Goal: Information Seeking & Learning: Learn about a topic

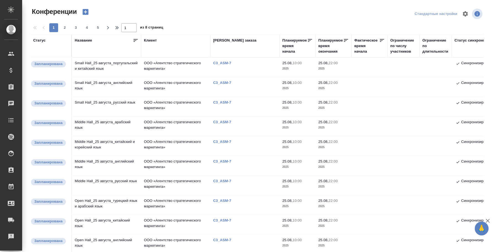
scroll to position [305, 0]
click at [65, 25] on span "2" at bounding box center [64, 28] width 9 height 6
type input "2"
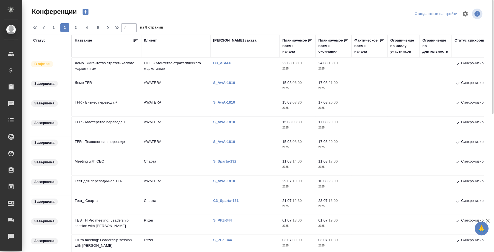
click at [121, 64] on td "Демо_ «Агентство стратегического маркетинга»" at bounding box center [106, 67] width 69 height 19
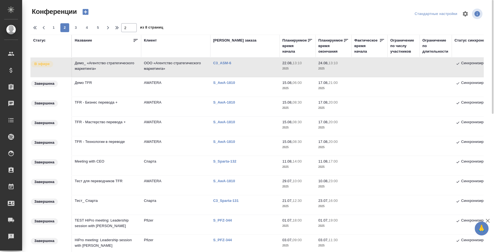
click at [93, 62] on td "Демо_ «Агентство стратегического маркетинга»" at bounding box center [106, 67] width 69 height 19
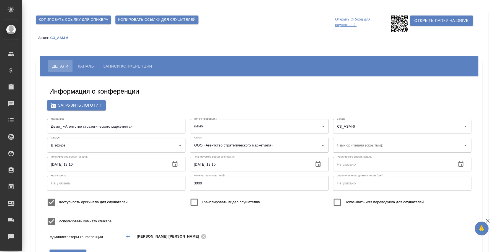
type input "ООО «Агентство стратегического маркетинга»"
type input "speaker_cRO6VKd9"
click at [87, 63] on span "Каналы" at bounding box center [86, 66] width 17 height 7
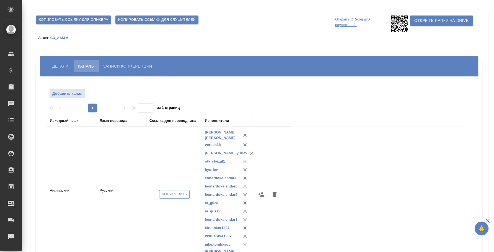
click at [169, 194] on span "Копировать" at bounding box center [174, 194] width 25 height 6
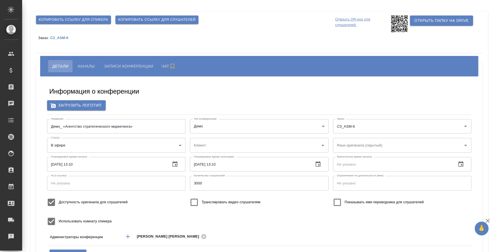
type input "ООО «Агентство стратегического маркетинга»"
type input "speaker_cRO6VKd9"
click at [83, 65] on span "Каналы" at bounding box center [86, 66] width 17 height 7
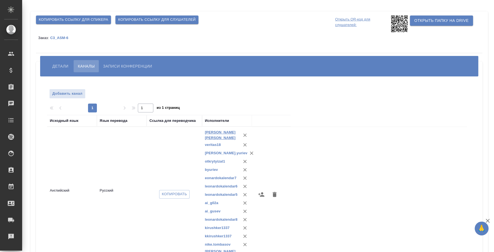
click at [225, 135] on link "[PERSON_NAME]" at bounding box center [220, 135] width 31 height 10
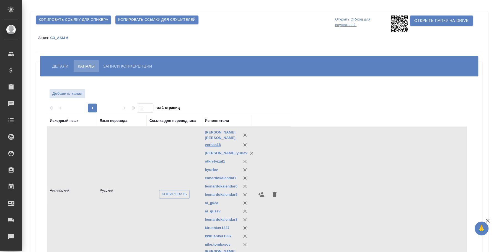
click at [216, 144] on link "veritas18" at bounding box center [213, 144] width 16 height 4
click at [208, 151] on link "[PERSON_NAME].yuriev" at bounding box center [226, 153] width 43 height 4
click at [216, 161] on link "otkrytyizal1" at bounding box center [215, 161] width 20 height 4
click at [215, 170] on link "byuriev" at bounding box center [211, 169] width 13 height 4
click at [219, 176] on link "eonardokalendar7" at bounding box center [221, 178] width 32 height 4
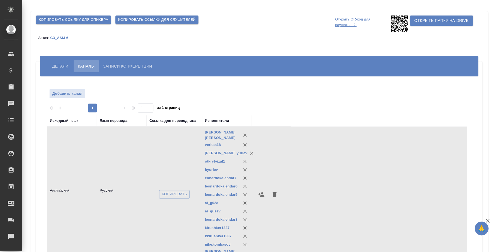
click at [233, 185] on link "leonardokalendar6" at bounding box center [221, 186] width 33 height 4
click at [225, 193] on link "leonardokalendar5" at bounding box center [221, 194] width 33 height 4
click at [215, 202] on link "ai_g02a" at bounding box center [212, 202] width 14 height 4
click at [209, 210] on link "ai_gusev" at bounding box center [213, 211] width 16 height 4
click at [228, 218] on link "leonardokalendar8" at bounding box center [221, 219] width 33 height 4
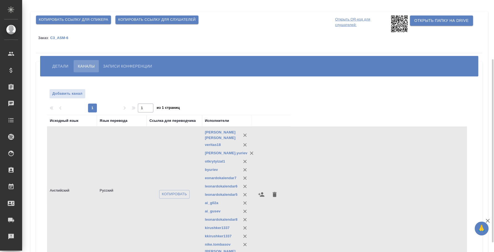
scroll to position [34, 0]
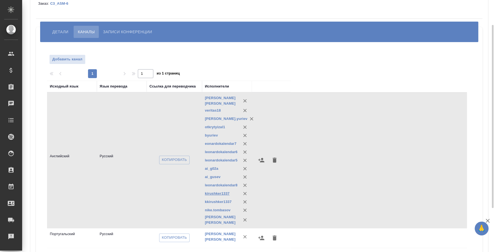
click at [221, 191] on link "kirushker1337" at bounding box center [217, 193] width 25 height 4
click at [220, 200] on link "kkirushker1337" at bounding box center [218, 201] width 27 height 4
click at [220, 206] on div "nike.tombasov" at bounding box center [227, 210] width 44 height 8
click at [220, 210] on link "nike.tombasov" at bounding box center [218, 210] width 26 height 4
click at [224, 218] on link "Чистяков Андрей Владимирович" at bounding box center [220, 220] width 31 height 10
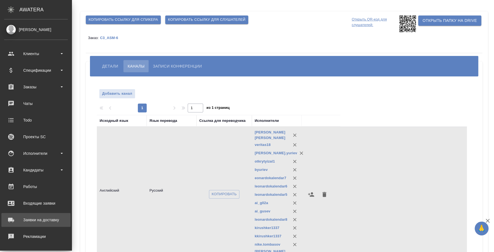
scroll to position [51, 0]
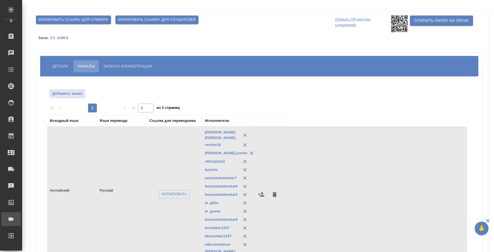
click at [21, 212] on link "Конференции" at bounding box center [10, 219] width 19 height 14
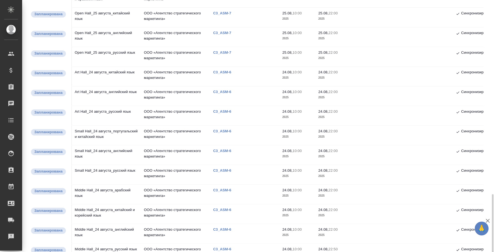
scroll to position [305, 0]
